Goal: Task Accomplishment & Management: Manage account settings

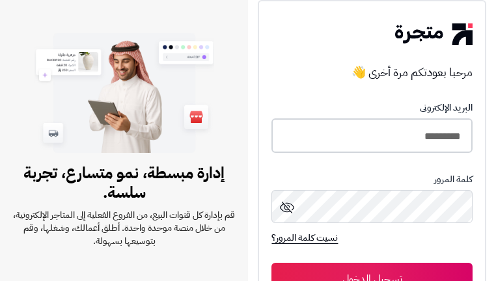
type input "*********"
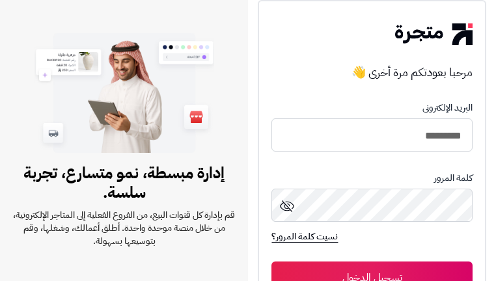
click at [372, 272] on button "تسجيل الدخول" at bounding box center [371, 278] width 200 height 33
